Goal: Obtain resource: Download file/media

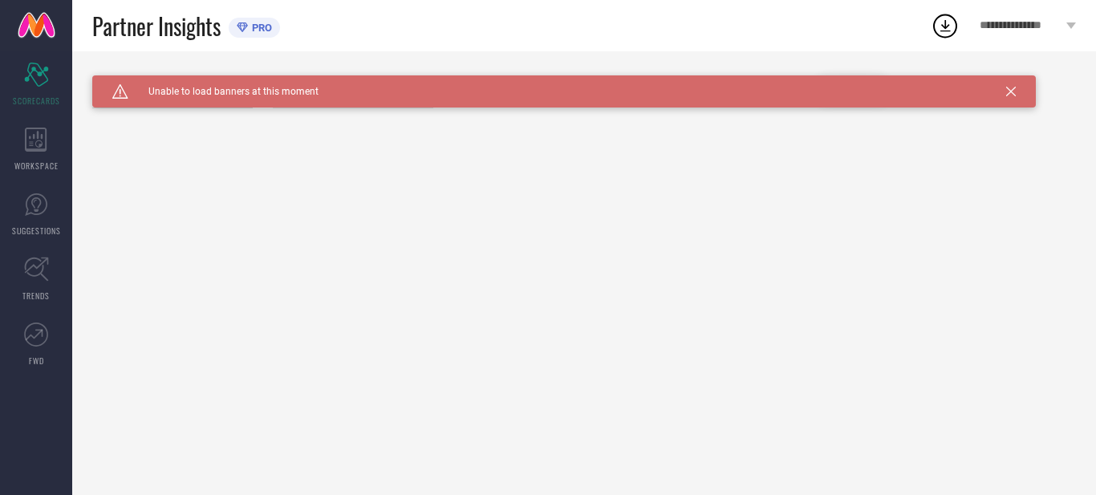
type input "All"
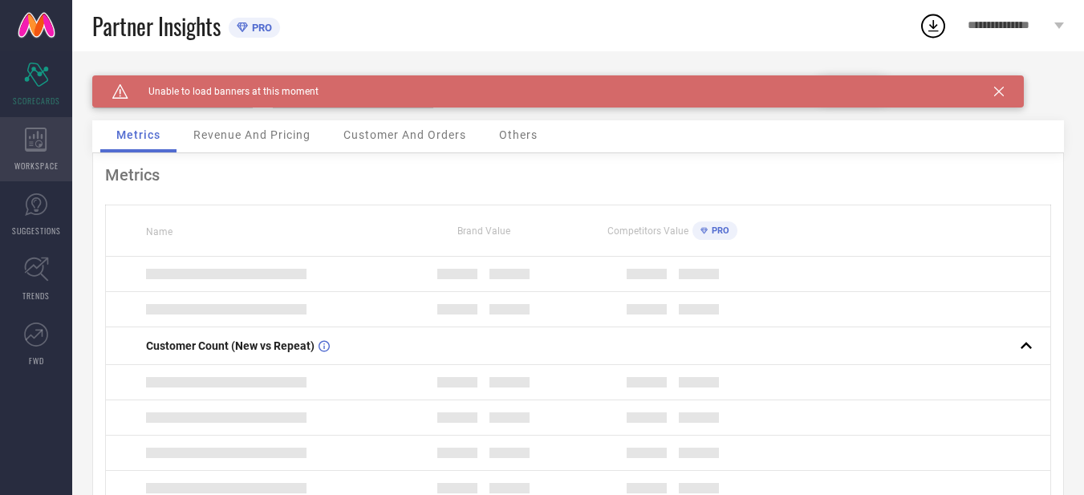
click at [34, 140] on icon at bounding box center [36, 140] width 22 height 24
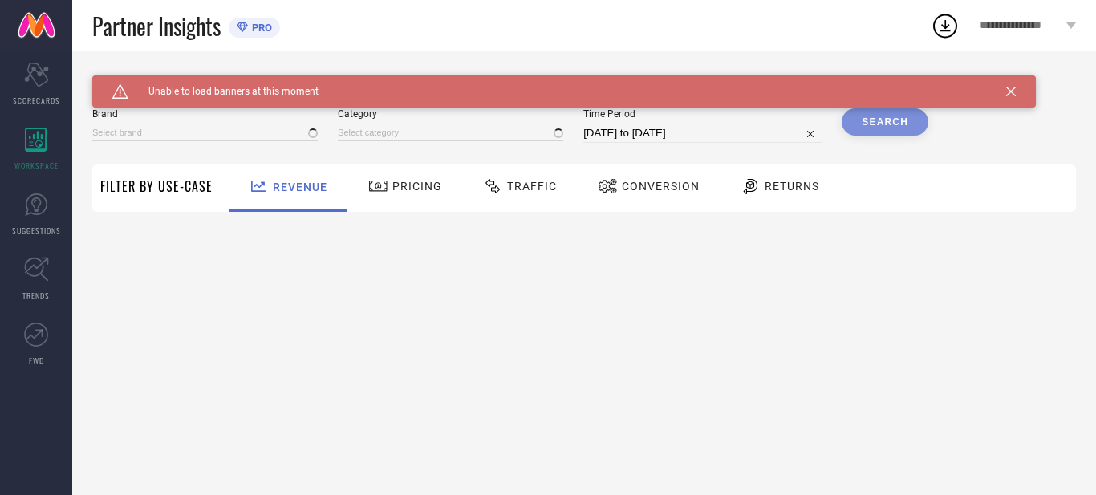
click at [765, 190] on span "Returns" at bounding box center [792, 186] width 55 height 13
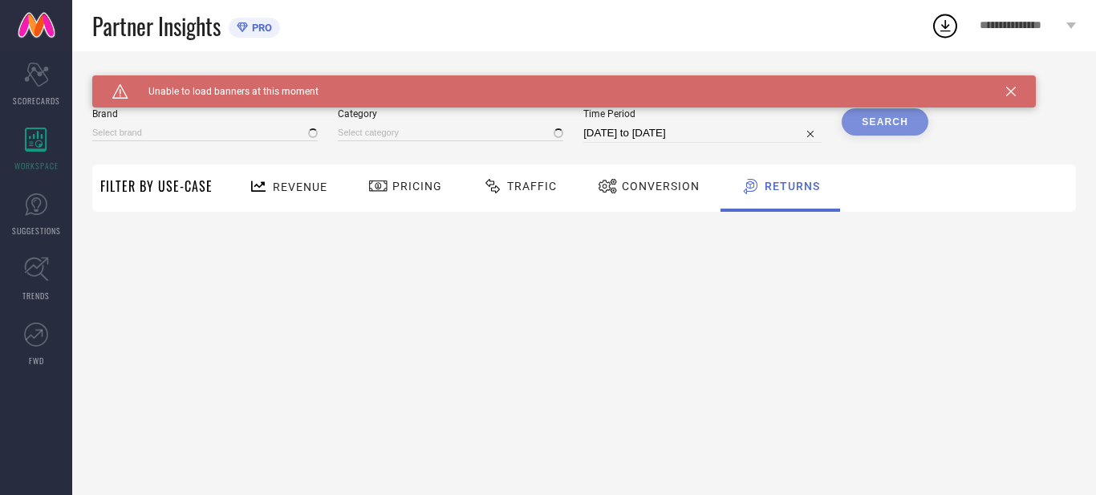
click at [1011, 89] on icon at bounding box center [1011, 92] width 10 height 10
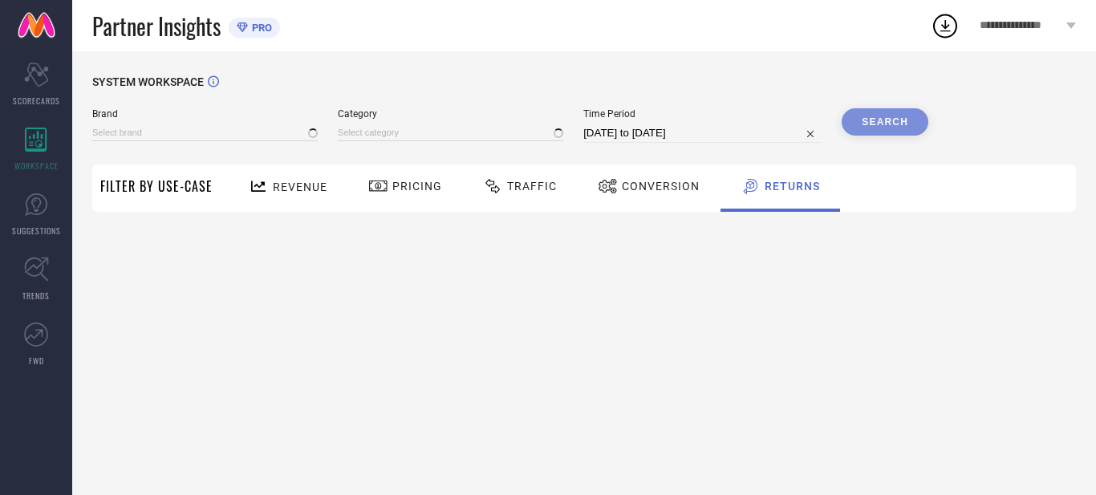
click at [875, 127] on div "Search" at bounding box center [885, 121] width 87 height 27
click at [875, 126] on div "Search" at bounding box center [885, 121] width 87 height 27
click at [50, 150] on div "WORKSPACE" at bounding box center [36, 149] width 72 height 64
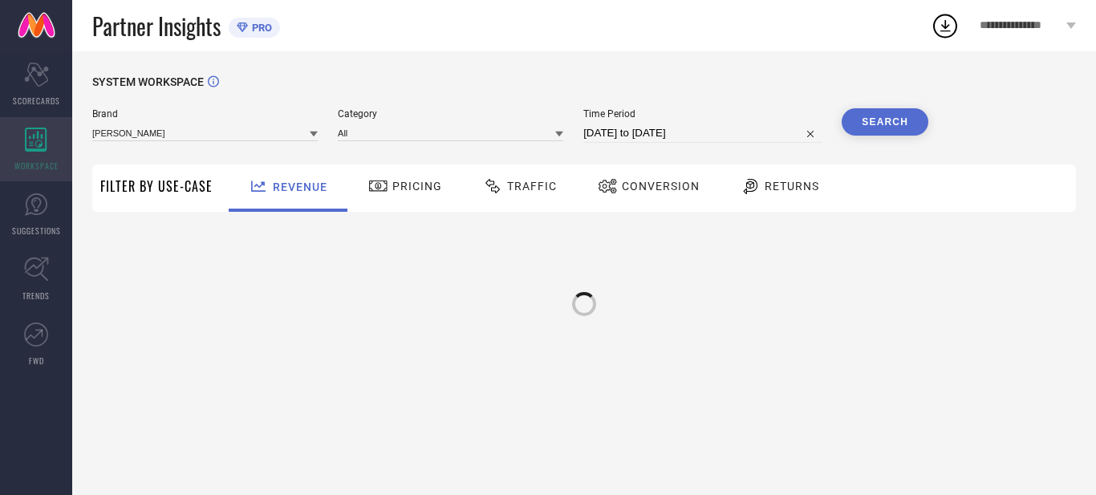
click at [44, 149] on icon at bounding box center [36, 140] width 22 height 24
click at [774, 203] on div "Returns" at bounding box center [779, 187] width 119 height 47
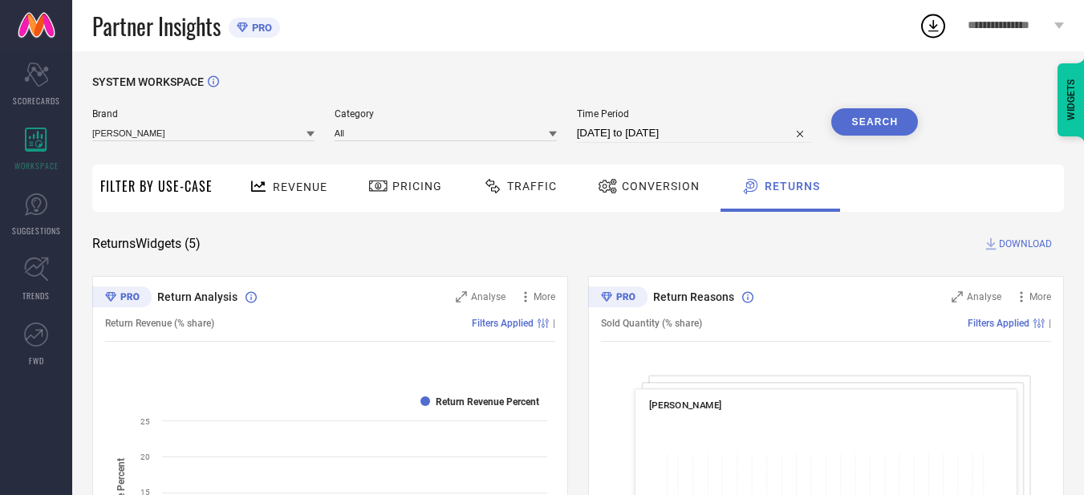
click at [774, 203] on div "Returns" at bounding box center [780, 187] width 120 height 47
click at [724, 134] on input "[DATE] to [DATE]" at bounding box center [694, 133] width 235 height 19
select select "7"
select select "2025"
select select "8"
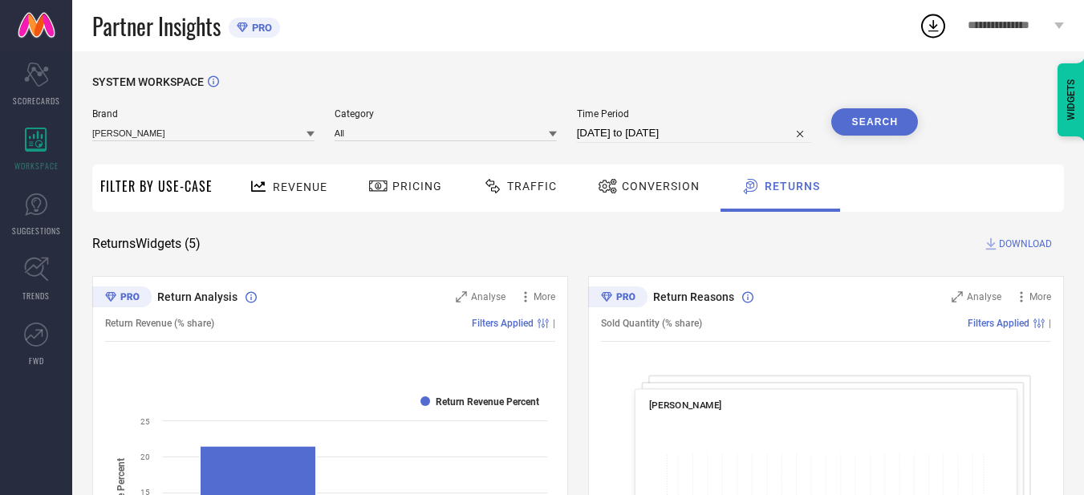
select select "2025"
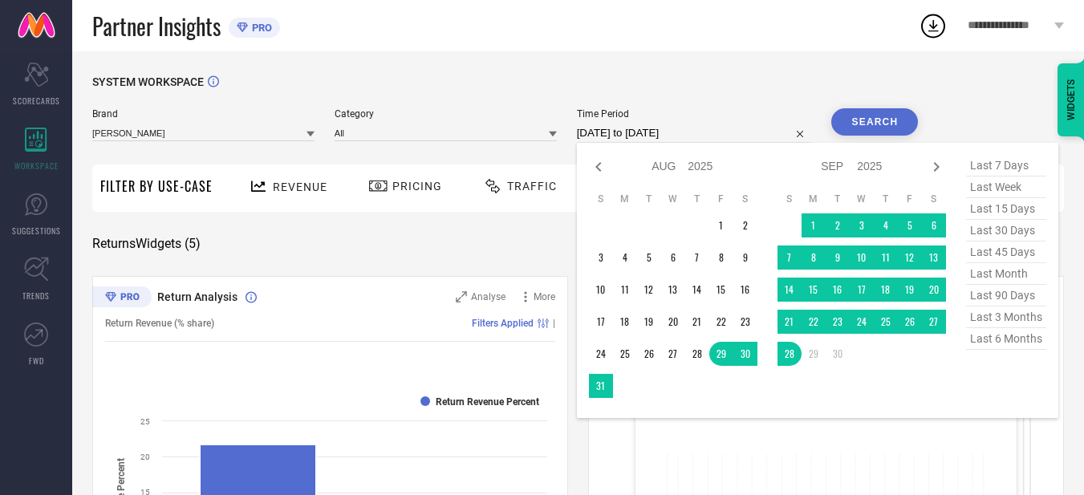
click at [998, 306] on span "last 90 days" at bounding box center [1006, 296] width 80 height 22
type input "01-07-2025 to 28-09-2025"
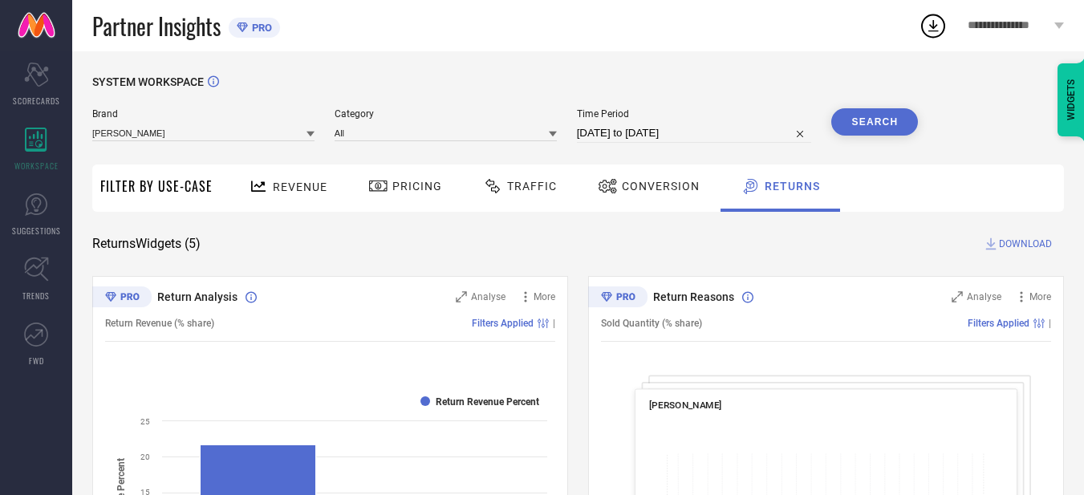
click at [859, 128] on button "Search" at bounding box center [874, 121] width 87 height 27
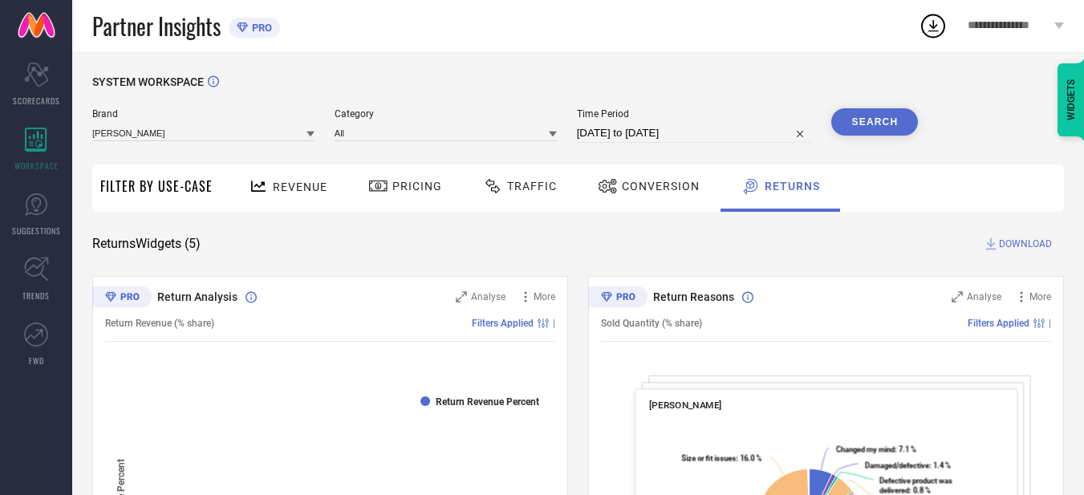
click at [1010, 243] on span "DOWNLOAD" at bounding box center [1025, 244] width 53 height 16
click at [935, 30] on icon at bounding box center [933, 26] width 10 height 12
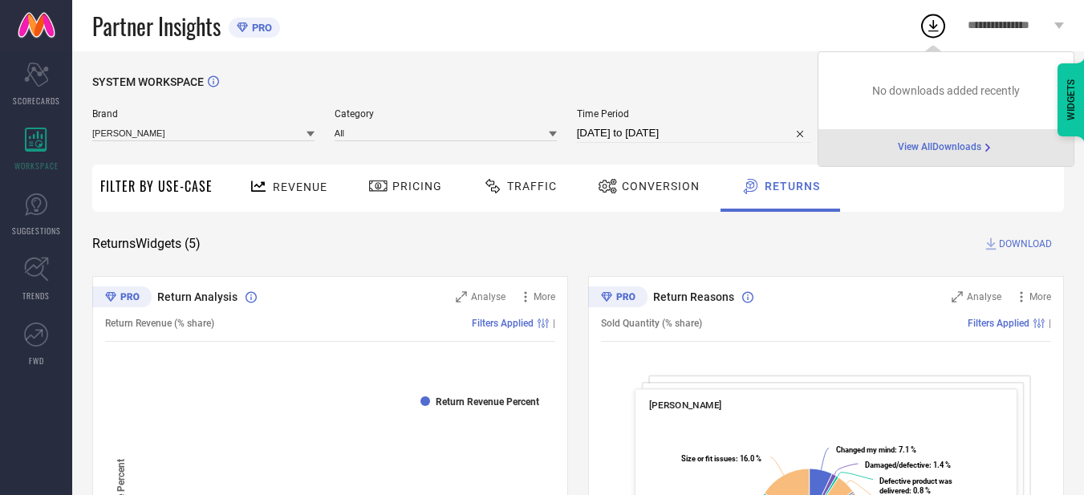
click at [935, 30] on icon at bounding box center [933, 26] width 10 height 12
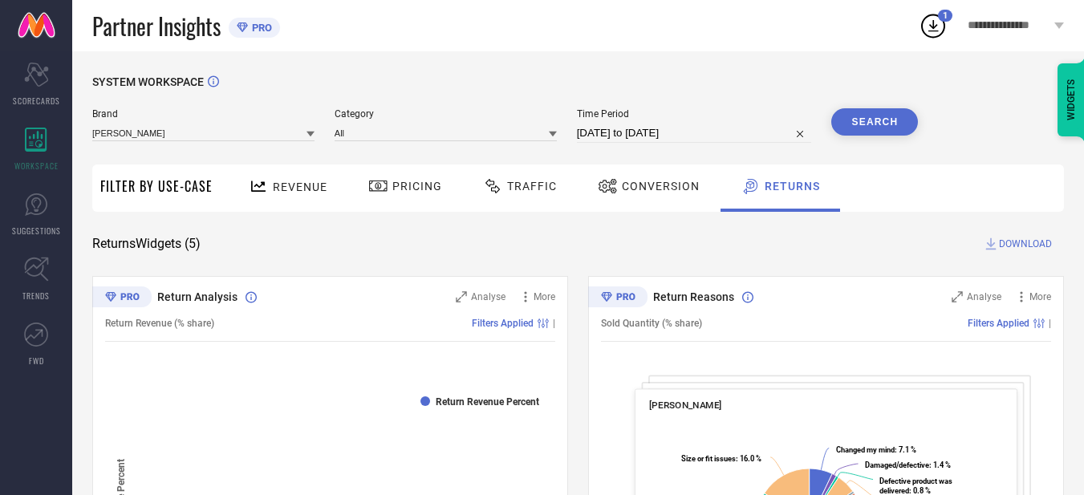
click at [935, 30] on icon at bounding box center [933, 26] width 10 height 12
